Goal: Task Accomplishment & Management: Complete application form

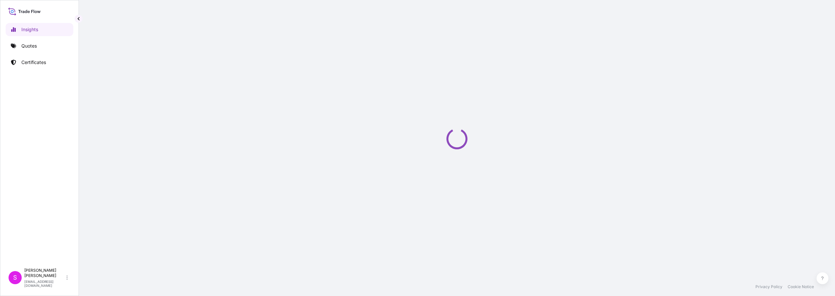
select select "2025"
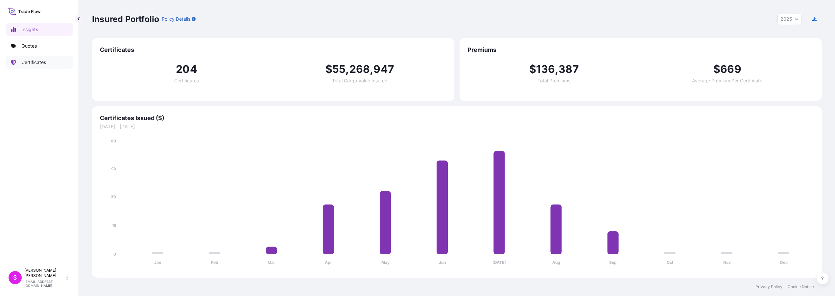
click at [33, 63] on p "Certificates" at bounding box center [33, 62] width 25 height 7
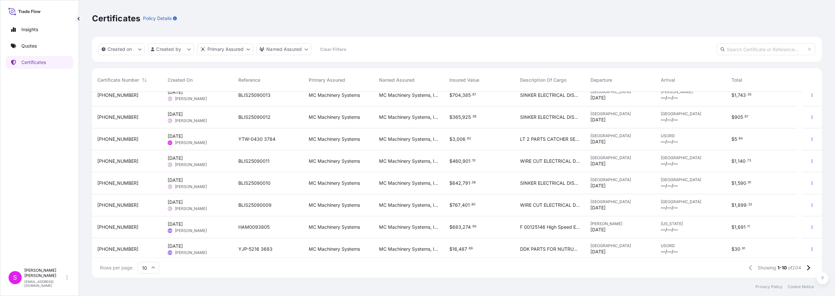
scroll to position [54, 0]
click at [808, 270] on icon at bounding box center [808, 268] width 4 height 6
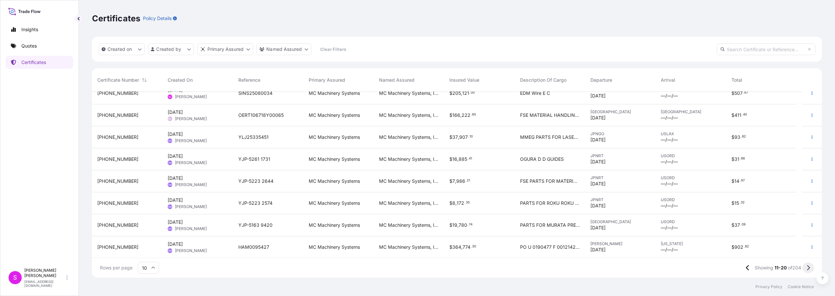
click at [808, 268] on icon at bounding box center [808, 268] width 4 height 6
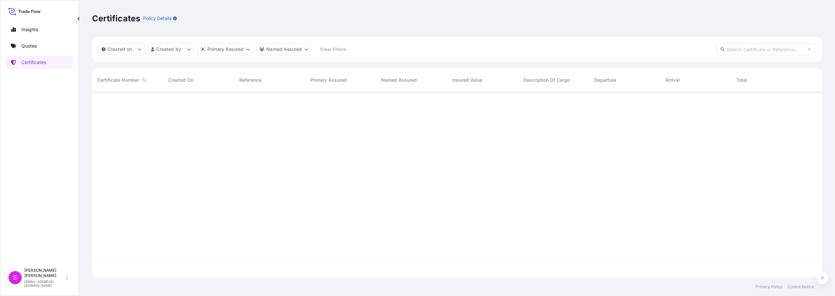
scroll to position [0, 0]
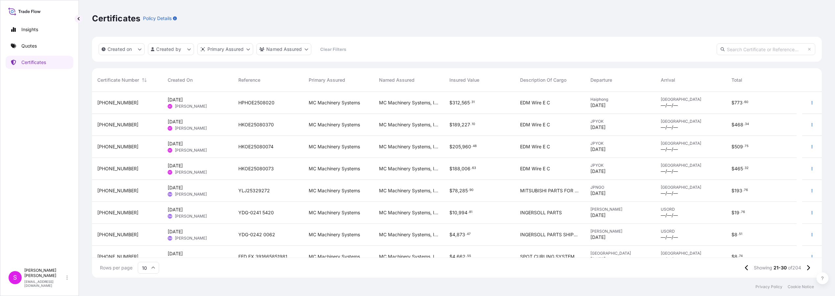
click at [267, 122] on span "HKOE25080370" at bounding box center [255, 125] width 35 height 7
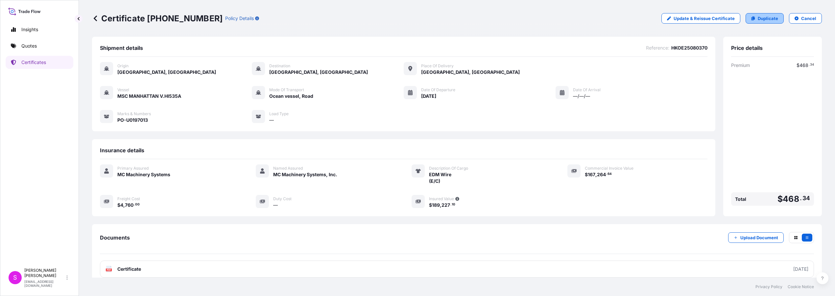
click at [758, 19] on p "Duplicate" at bounding box center [768, 18] width 20 height 7
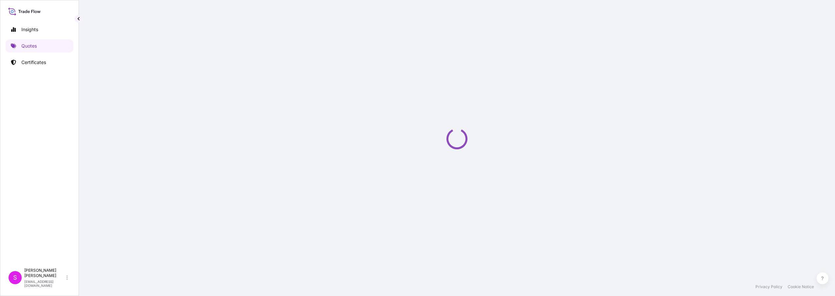
select select "Ocean Vessel"
select select "Road / [GEOGRAPHIC_DATA]"
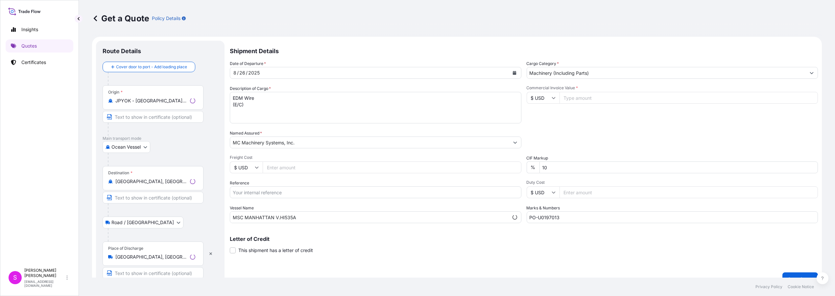
scroll to position [10, 0]
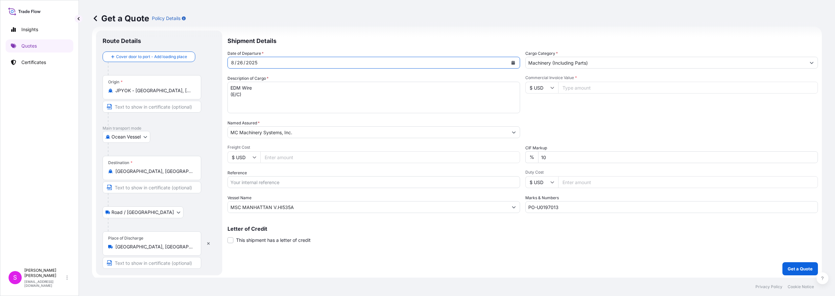
click at [511, 61] on icon "Calendar" at bounding box center [513, 63] width 4 height 4
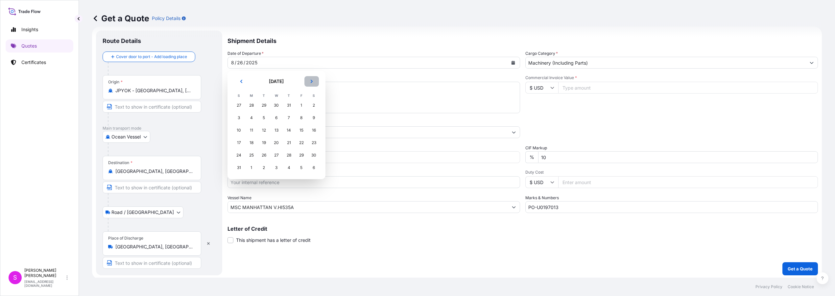
click at [313, 80] on icon "Next" at bounding box center [312, 82] width 4 height 4
click at [264, 106] on div "2" at bounding box center [264, 106] width 12 height 12
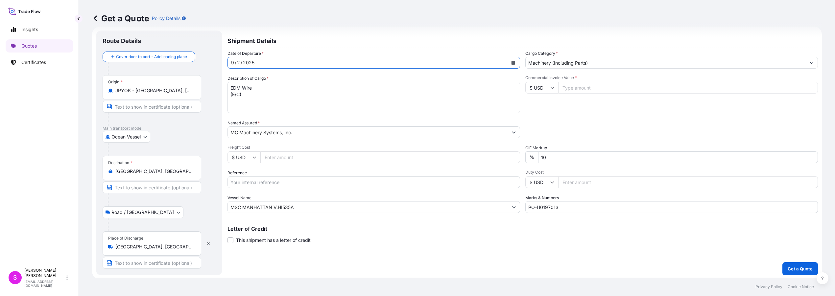
click at [274, 158] on input "Freight Cost" at bounding box center [390, 158] width 260 height 12
type input "4860.00"
click at [257, 184] on input "Reference" at bounding box center [373, 183] width 293 height 12
type input "HKOE25090072"
drag, startPoint x: 272, startPoint y: 207, endPoint x: 242, endPoint y: 211, distance: 29.8
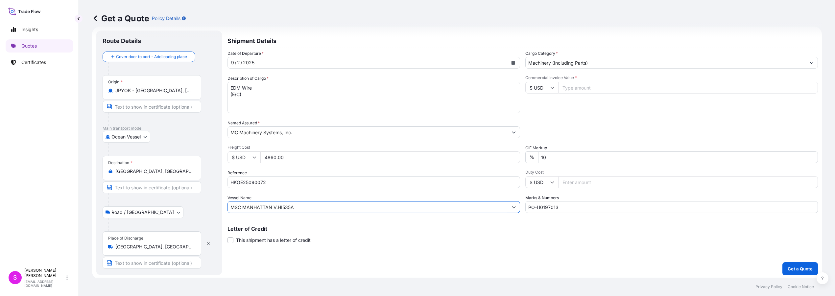
click at [242, 211] on input "MSC MANHATTAN V.HI535A" at bounding box center [368, 207] width 280 height 12
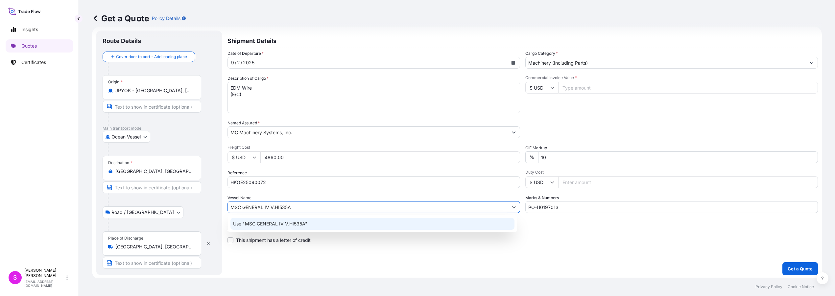
click at [288, 208] on input "MSC GENERAL IV V.HI535A" at bounding box center [368, 207] width 280 height 12
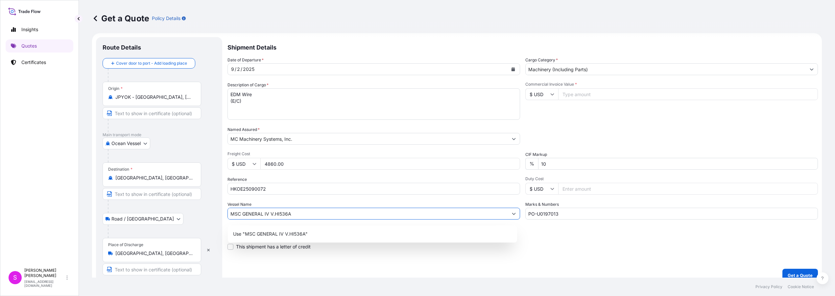
scroll to position [0, 0]
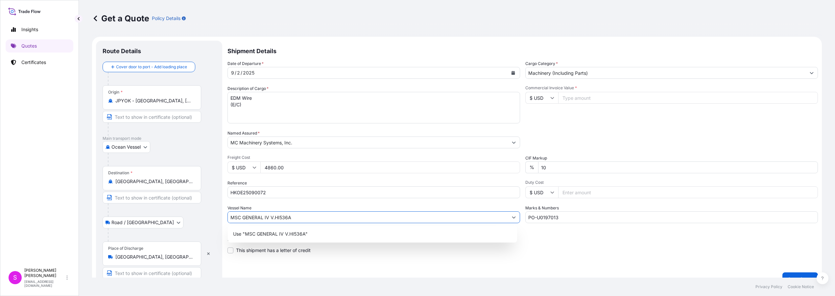
type input "MSC GENERAL IV V.HI536A"
click at [604, 97] on input "Commercial Invoice Value *" at bounding box center [688, 98] width 260 height 12
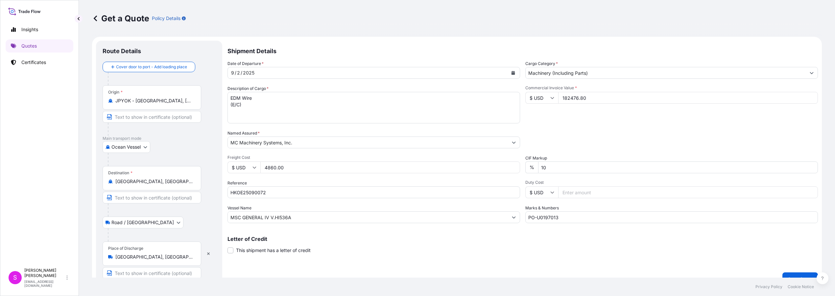
type input "182476.80"
click at [565, 216] on input "PO-U0197013" at bounding box center [671, 218] width 293 height 12
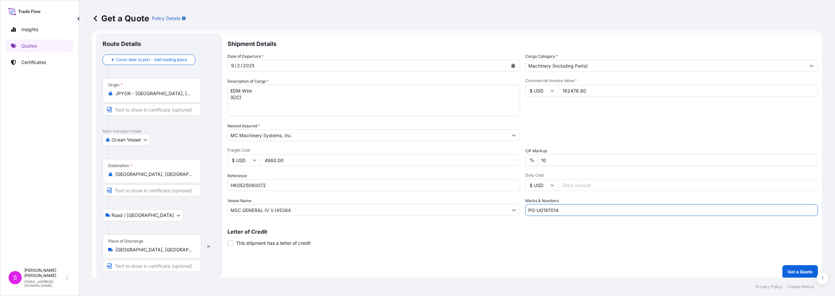
scroll to position [11, 0]
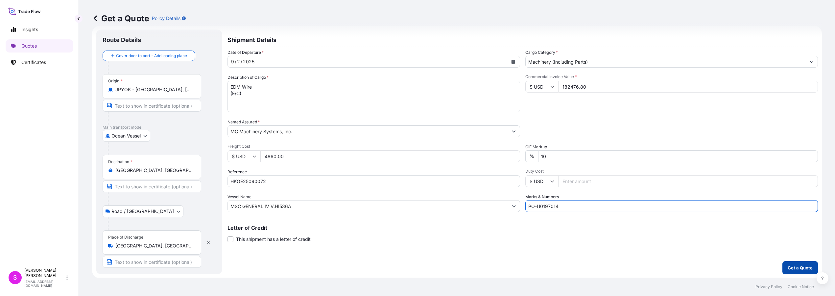
type input "PO-U0197014"
click at [797, 267] on p "Get a Quote" at bounding box center [800, 268] width 25 height 7
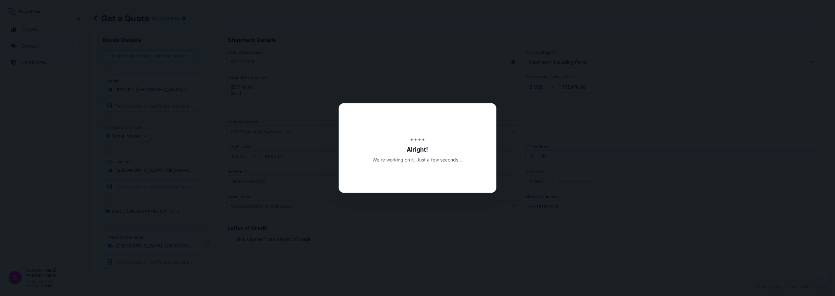
type input "[DATE]"
select select "Ocean Vessel"
select select "Road / [GEOGRAPHIC_DATA]"
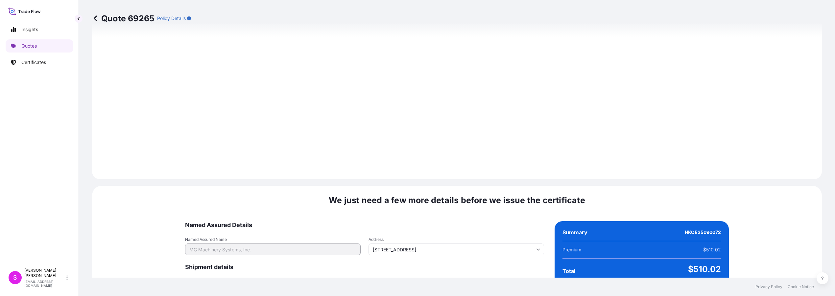
scroll to position [780, 0]
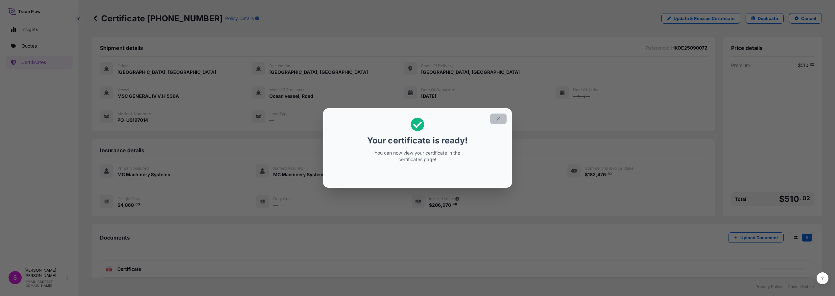
click at [500, 119] on icon "button" at bounding box center [498, 119] width 6 height 6
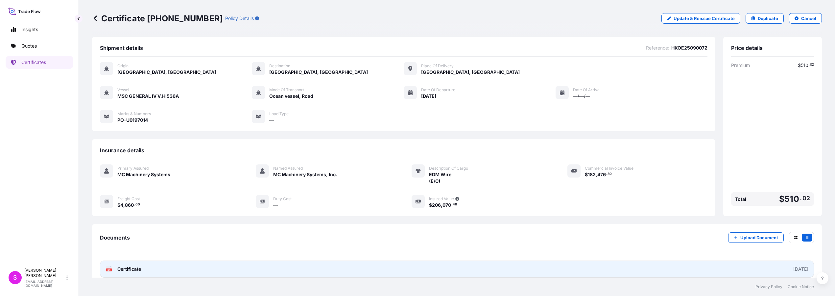
click at [121, 269] on span "Certificate" at bounding box center [129, 269] width 24 height 7
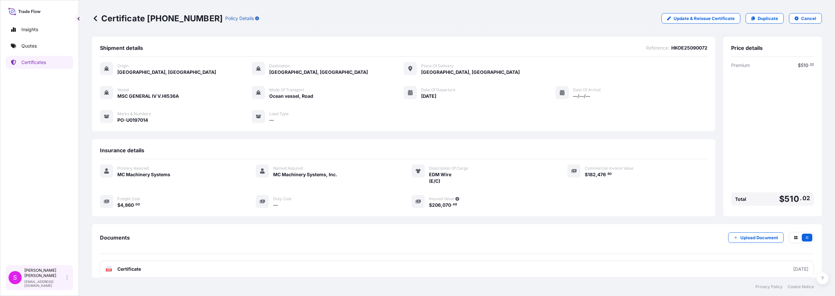
click at [16, 276] on div "S" at bounding box center [15, 277] width 13 height 13
